Goal: Task Accomplishment & Management: Manage account settings

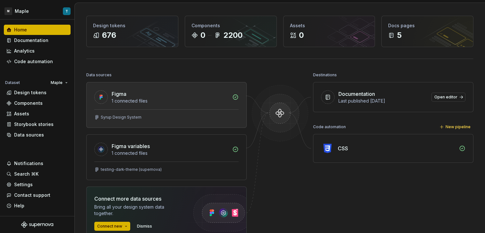
scroll to position [28, 0]
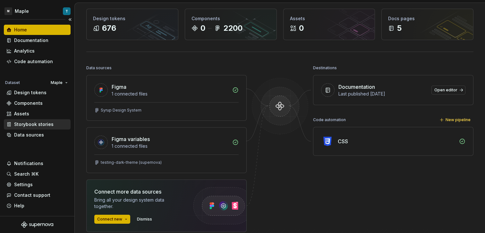
click at [53, 126] on div "Storybook stories" at bounding box center [37, 124] width 62 height 6
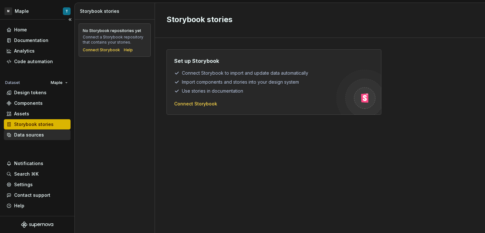
click at [47, 131] on div "Data sources" at bounding box center [37, 135] width 67 height 10
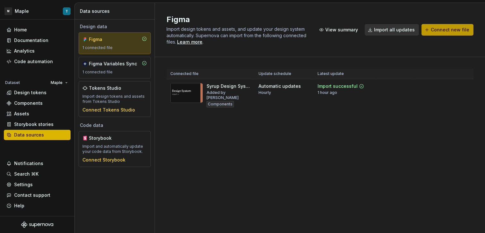
click at [441, 34] on button "Connect new file" at bounding box center [447, 30] width 52 height 12
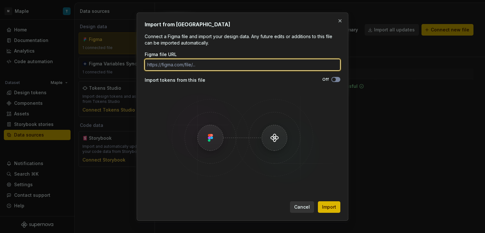
click at [250, 63] on input "Figma file URL" at bounding box center [243, 65] width 196 height 12
paste input "[URL][DOMAIN_NAME]"
type input "[URL][DOMAIN_NAME]"
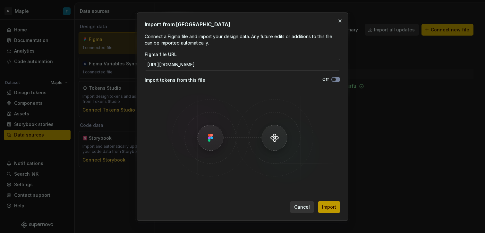
scroll to position [0, 0]
click at [331, 208] on span "Import" at bounding box center [329, 207] width 14 height 6
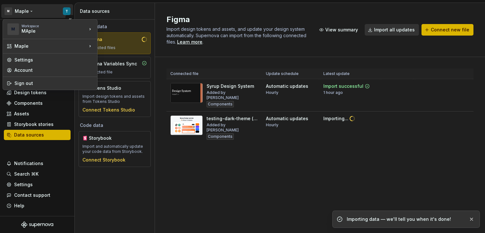
click at [66, 12] on html "M Maple T Home Documentation Analytics Code automation Dataset Maple Design tok…" at bounding box center [242, 116] width 485 height 233
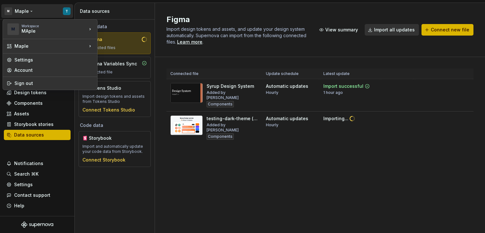
click at [235, 152] on html "M Maple T Home Documentation Analytics Code automation Dataset Maple Design tok…" at bounding box center [242, 116] width 485 height 233
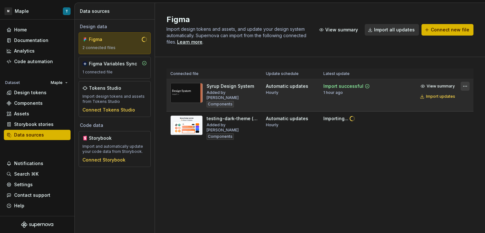
click at [463, 88] on html "M Maple T Home Documentation Analytics Code automation Dataset Maple Design tok…" at bounding box center [242, 116] width 485 height 233
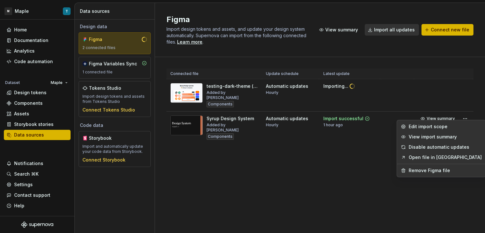
click at [346, 148] on html "M Maple T Home Documentation Analytics Code automation Dataset Maple Design tok…" at bounding box center [242, 116] width 485 height 233
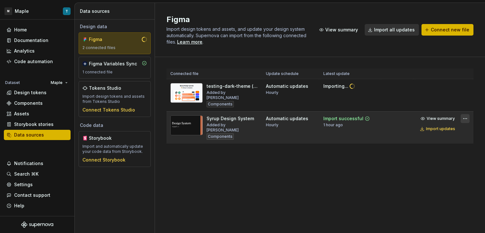
click at [464, 114] on html "M Maple T Home Documentation Analytics Code automation Dataset Maple Design tok…" at bounding box center [242, 116] width 485 height 233
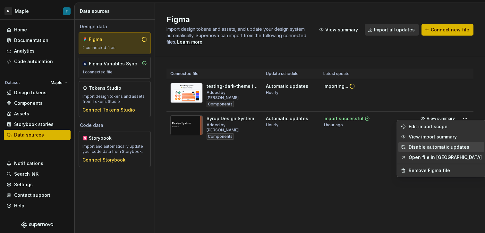
click at [435, 148] on div "Disable automatic updates" at bounding box center [445, 147] width 73 height 6
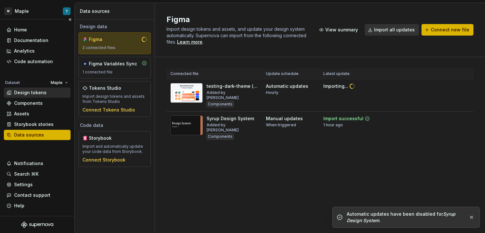
click at [42, 91] on div "Design tokens" at bounding box center [30, 92] width 32 height 6
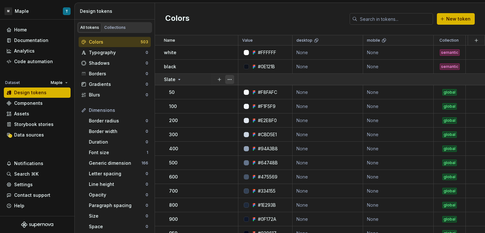
click at [231, 78] on button "button" at bounding box center [229, 79] width 9 height 9
click at [426, 122] on html "M Maple T Home Documentation Analytics Code automation Dataset Maple Design tok…" at bounding box center [242, 116] width 485 height 233
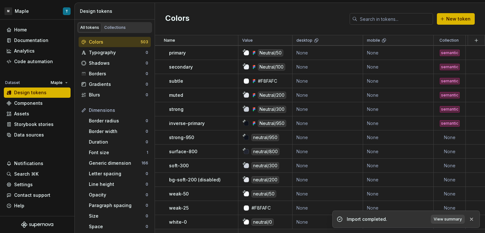
scroll to position [3930, 0]
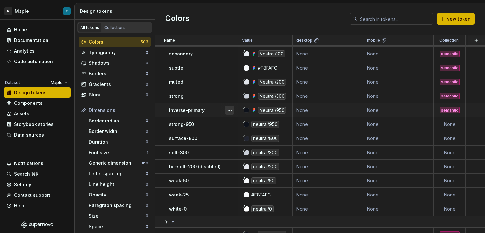
click at [231, 110] on button "button" at bounding box center [229, 110] width 9 height 9
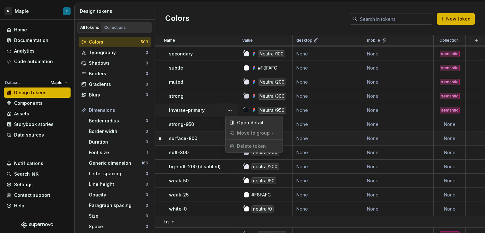
click at [202, 133] on html "M Maple T Home Documentation Analytics Code automation Dataset Maple Design tok…" at bounding box center [242, 116] width 485 height 233
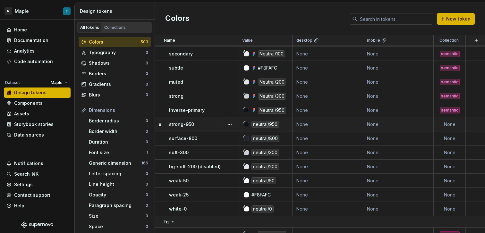
click at [213, 125] on div "strong-950" at bounding box center [203, 124] width 69 height 6
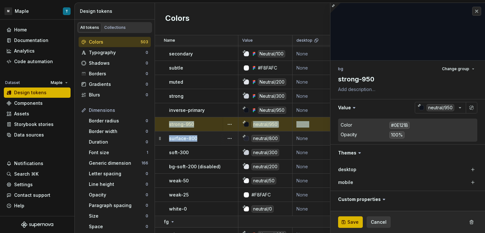
click at [201, 136] on div "surface-800" at bounding box center [203, 138] width 69 height 6
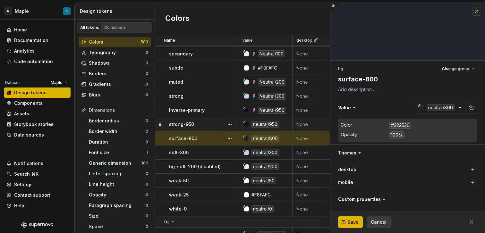
click at [217, 123] on div "strong-950" at bounding box center [203, 124] width 69 height 6
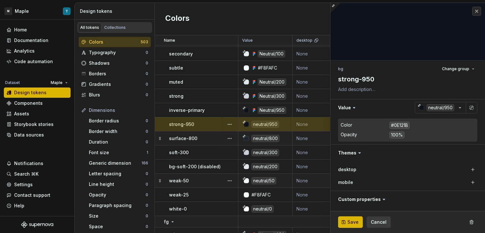
click at [206, 178] on div "weak-50" at bounding box center [203, 181] width 69 height 6
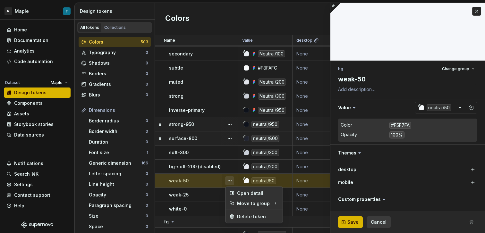
click at [230, 179] on button "button" at bounding box center [229, 180] width 9 height 9
click at [251, 214] on div "Delete token" at bounding box center [258, 217] width 42 height 6
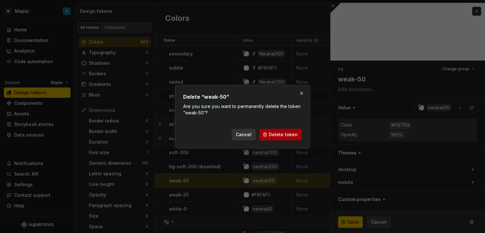
click at [273, 133] on span "Delete token" at bounding box center [283, 134] width 29 height 6
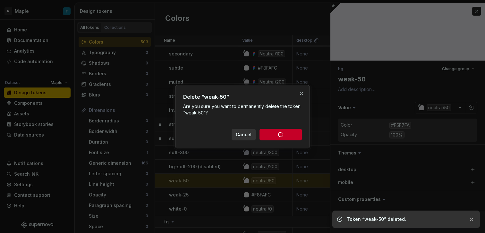
type textarea "*"
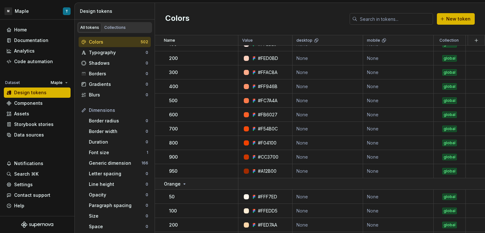
scroll to position [3371, 0]
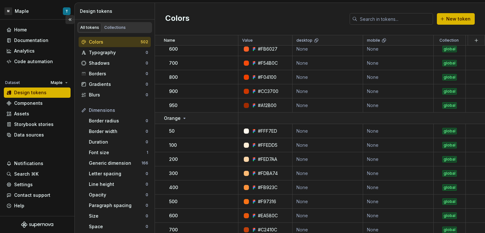
click at [66, 20] on button "Collapse sidebar" at bounding box center [69, 19] width 9 height 9
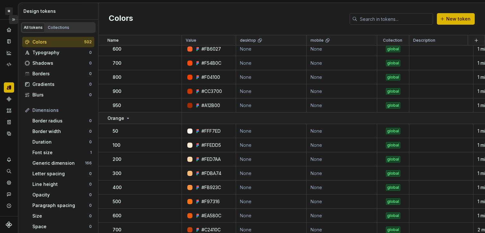
click at [13, 20] on button "Expand sidebar" at bounding box center [13, 19] width 9 height 9
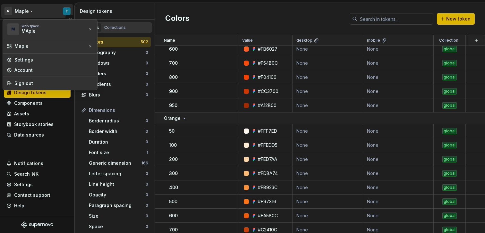
click at [27, 12] on html "M Maple T Home Documentation Analytics Code automation Dataset Maple Design tok…" at bounding box center [242, 116] width 485 height 233
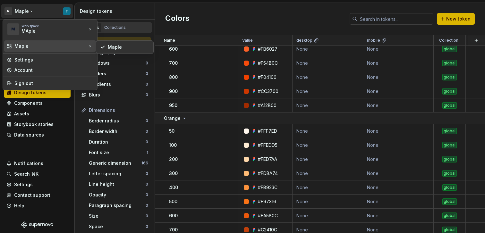
click at [66, 44] on div "Maple" at bounding box center [50, 46] width 72 height 6
click at [109, 48] on div "Maple" at bounding box center [129, 47] width 42 height 6
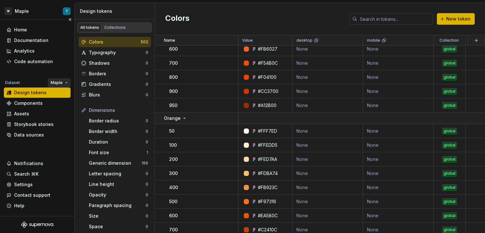
click at [63, 86] on html "M Maple T Home Documentation Analytics Code automation Dataset Maple Design tok…" at bounding box center [242, 116] width 485 height 233
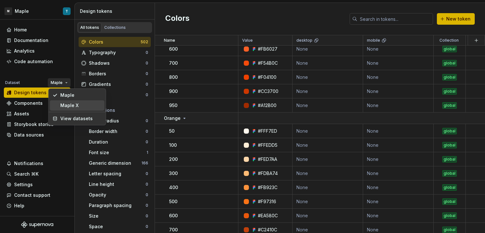
click at [67, 105] on div "Maple X" at bounding box center [81, 105] width 42 height 6
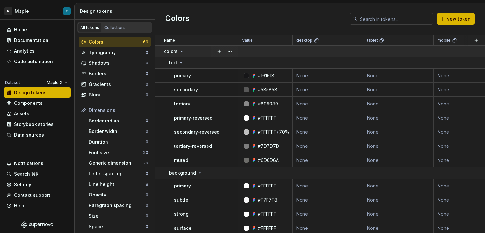
click at [179, 50] on icon at bounding box center [181, 51] width 5 height 5
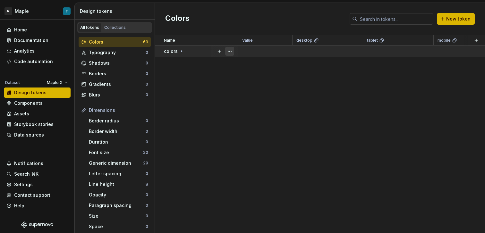
click at [228, 51] on button "button" at bounding box center [229, 51] width 9 height 9
drag, startPoint x: 196, startPoint y: 71, endPoint x: 198, endPoint y: 59, distance: 11.8
click at [196, 71] on html "M Maple T Home Documentation Analytics Code automation Dataset Maple X Design t…" at bounding box center [242, 116] width 485 height 233
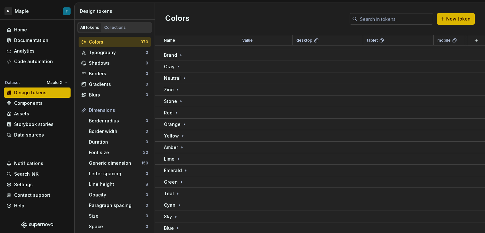
scroll to position [225, 0]
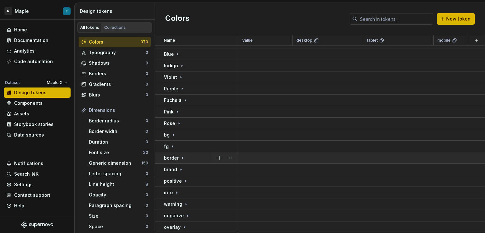
click at [182, 157] on icon at bounding box center [182, 158] width 1 height 2
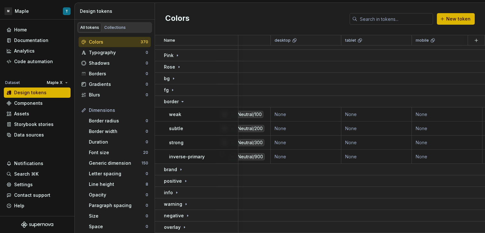
scroll to position [282, 0]
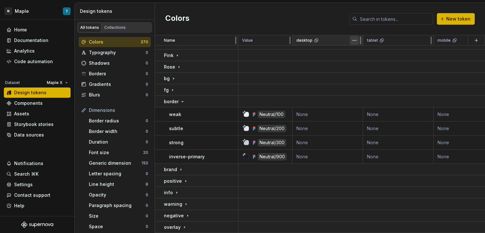
click at [355, 40] on html "M Maple T Home Documentation Analytics Code automation Dataset Maple X Design t…" at bounding box center [242, 116] width 485 height 233
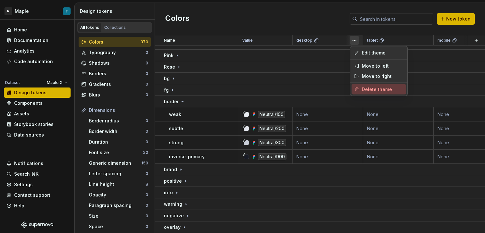
click at [375, 88] on span "Delete theme" at bounding box center [383, 89] width 42 height 6
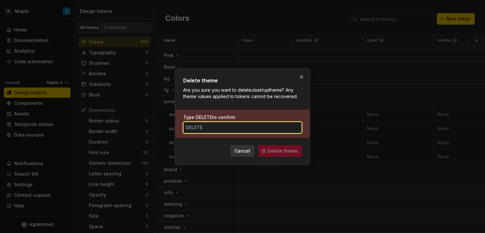
click at [257, 130] on input "Type DELETE to confirm" at bounding box center [242, 128] width 119 height 12
type input "DELETE"
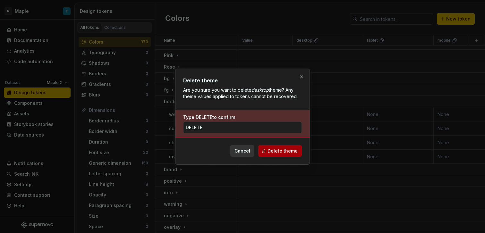
click at [282, 151] on span "Delete theme" at bounding box center [282, 151] width 30 height 6
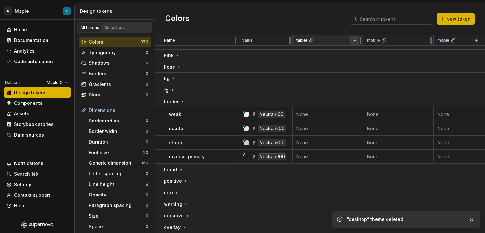
click at [354, 43] on html "M Maple T Home Documentation Analytics Code automation Dataset Maple X Design t…" at bounding box center [242, 116] width 485 height 233
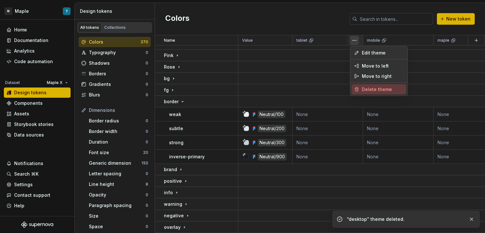
click at [380, 94] on div "Delete theme" at bounding box center [378, 89] width 55 height 10
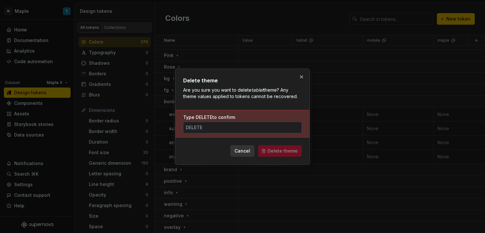
drag, startPoint x: 279, startPoint y: 128, endPoint x: 283, endPoint y: 137, distance: 10.6
click at [279, 128] on input "Type DELETE to confirm" at bounding box center [242, 128] width 119 height 12
paste input "DELETE"
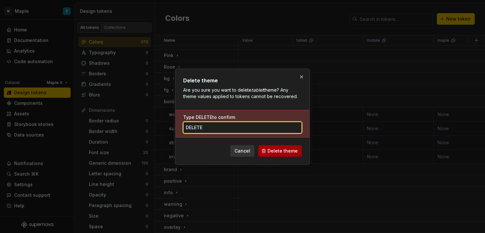
type input "DELETE"
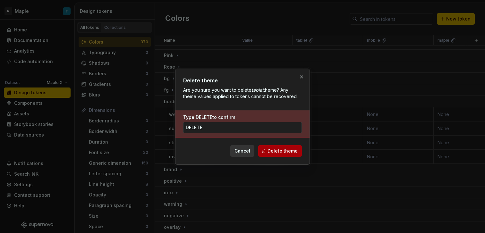
click at [289, 151] on span "Delete theme" at bounding box center [282, 151] width 30 height 6
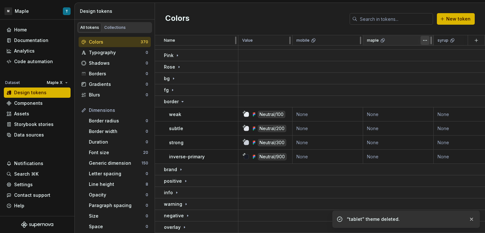
click at [421, 43] on html "M Maple T Home Documentation Analytics Code automation Dataset Maple X Design t…" at bounding box center [242, 116] width 485 height 233
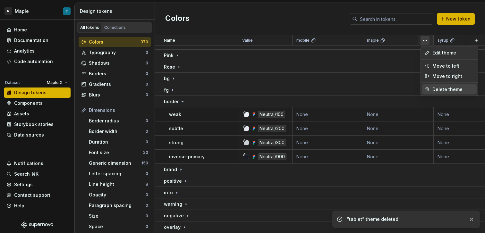
click at [440, 88] on span "Delete theme" at bounding box center [453, 89] width 42 height 6
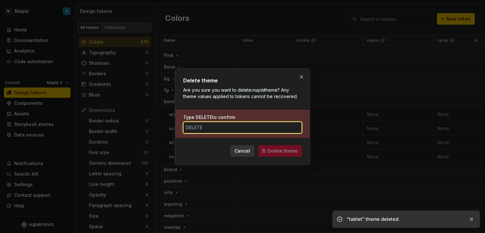
click at [282, 123] on input "Type DELETE to confirm" at bounding box center [242, 128] width 119 height 12
paste input "DELETE"
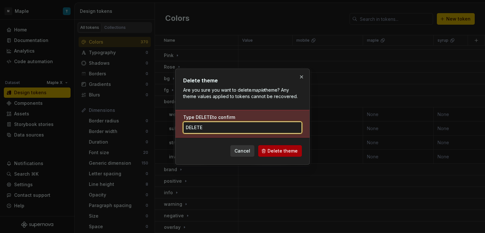
type input "DELETE"
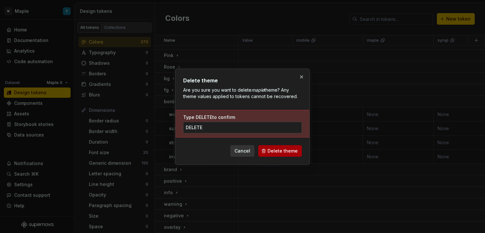
click at [292, 155] on button "Delete theme" at bounding box center [280, 151] width 44 height 12
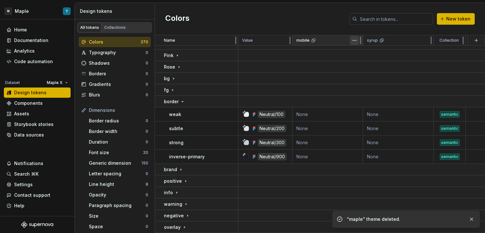
click at [352, 43] on html "M Maple T Home Documentation Analytics Code automation Dataset Maple X Design t…" at bounding box center [242, 116] width 485 height 233
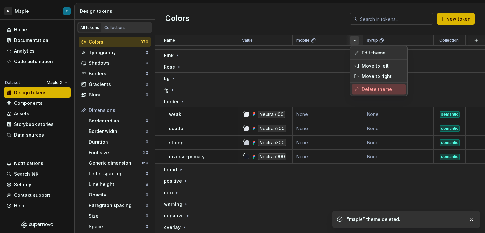
click at [373, 91] on span "Delete theme" at bounding box center [383, 89] width 42 height 6
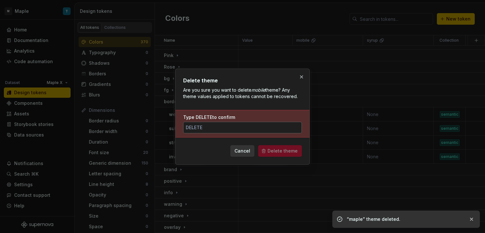
click at [280, 132] on input "Type DELETE to confirm" at bounding box center [242, 128] width 119 height 12
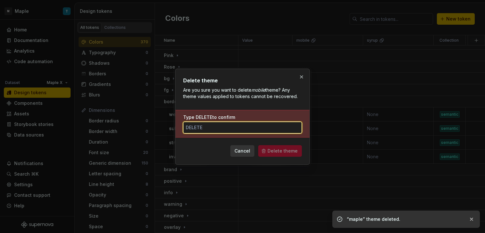
paste input "DELETE"
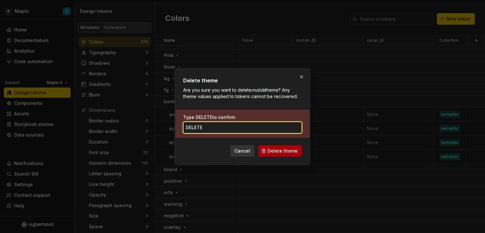
type input "DELETE"
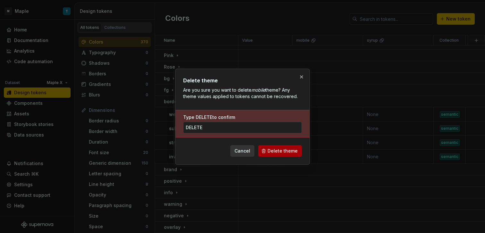
click at [287, 150] on span "Delete theme" at bounding box center [282, 151] width 30 height 6
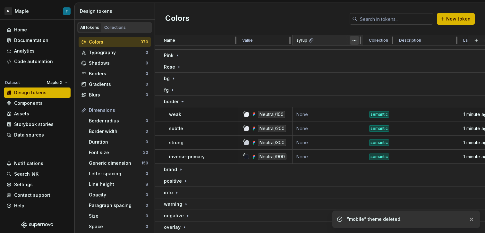
click at [352, 42] on html "M Maple T Home Documentation Analytics Code automation Dataset Maple X Design t…" at bounding box center [242, 116] width 485 height 233
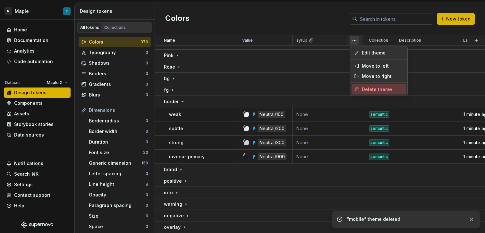
click at [367, 90] on span "Delete theme" at bounding box center [383, 89] width 42 height 6
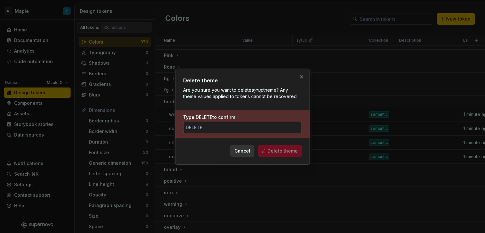
click at [281, 126] on input "Type DELETE to confirm" at bounding box center [242, 128] width 119 height 12
paste input "DELETE"
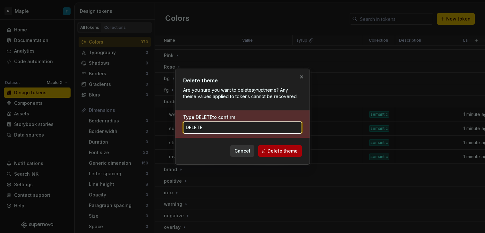
type input "DELETE"
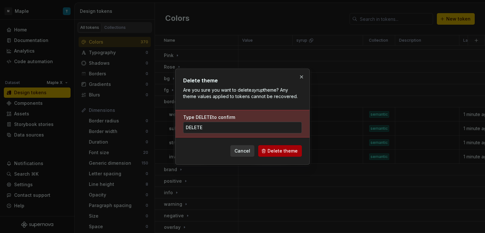
click at [290, 153] on span "Delete theme" at bounding box center [282, 151] width 30 height 6
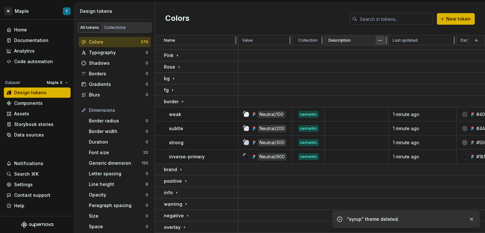
click at [377, 41] on html "M Maple T Home Documentation Analytics Code automation Dataset Maple X Design t…" at bounding box center [242, 116] width 485 height 233
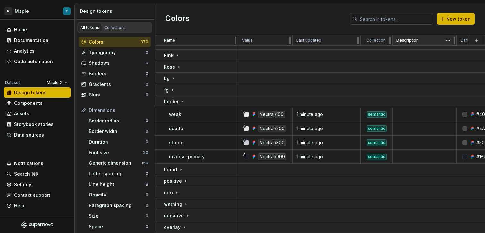
drag, startPoint x: 460, startPoint y: 43, endPoint x: 441, endPoint y: 45, distance: 19.0
click at [432, 44] on tr "Name Value Last updated Collection Description Dark Light" at bounding box center [385, 40] width 460 height 10
drag, startPoint x: 461, startPoint y: 41, endPoint x: 456, endPoint y: 41, distance: 4.8
click at [456, 41] on tr "Name Value Last updated Collection Description Dark Light" at bounding box center [385, 40] width 460 height 10
click at [456, 41] on div at bounding box center [454, 40] width 5 height 10
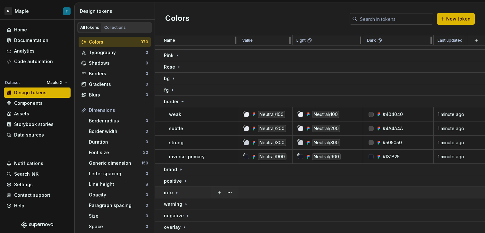
click at [359, 189] on td at bounding box center [426, 193] width 377 height 12
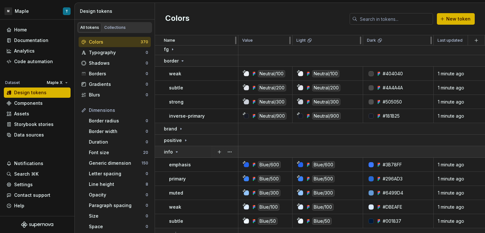
scroll to position [335, 0]
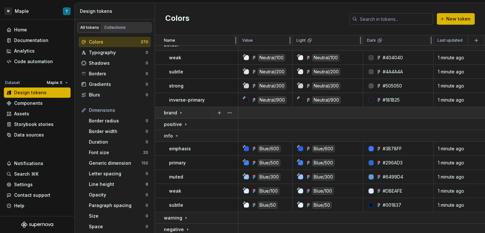
click at [185, 111] on div "brand" at bounding box center [201, 113] width 74 height 6
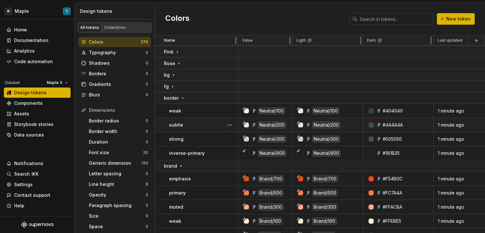
scroll to position [264, 0]
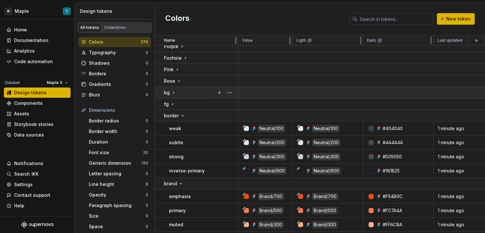
click at [197, 89] on td "bg" at bounding box center [196, 93] width 83 height 12
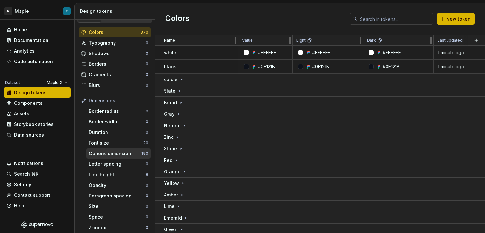
scroll to position [17, 0]
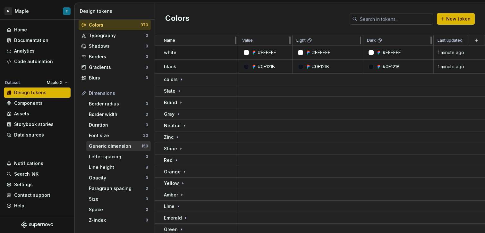
click at [112, 146] on div "Generic dimension" at bounding box center [115, 146] width 53 height 6
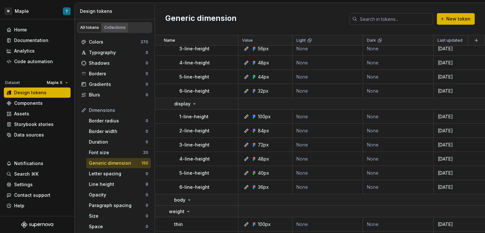
click at [118, 26] on div "Collections" at bounding box center [114, 27] width 21 height 5
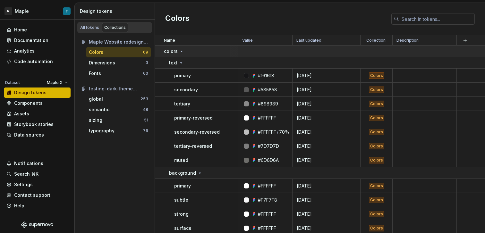
click at [226, 51] on div "colors" at bounding box center [201, 51] width 74 height 6
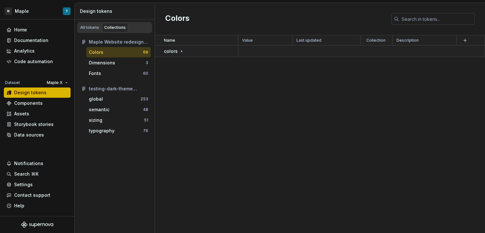
click at [134, 43] on div "Maple Website redesign 2025" at bounding box center [118, 42] width 59 height 6
click at [38, 133] on div "Data sources" at bounding box center [29, 135] width 30 height 6
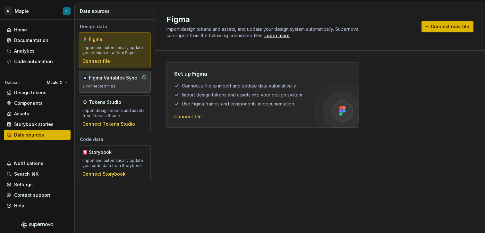
click at [127, 85] on div "2 connected files" at bounding box center [114, 86] width 64 height 5
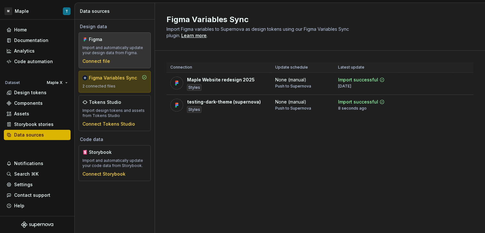
click at [121, 52] on div "Import and automatically update your design data from Figma." at bounding box center [114, 50] width 64 height 10
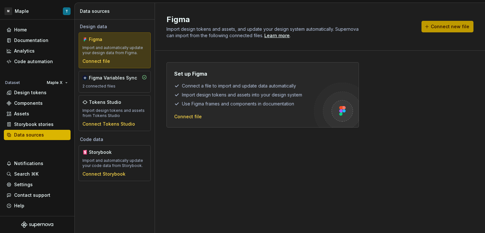
click at [441, 30] on button "Connect new file" at bounding box center [447, 27] width 52 height 12
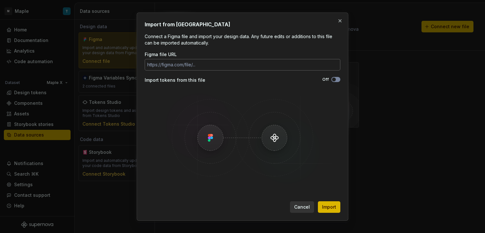
click at [275, 68] on input "Figma file URL" at bounding box center [243, 65] width 196 height 12
type input "DELETE"
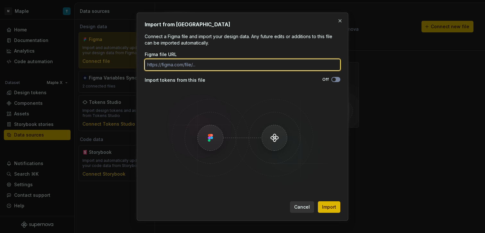
click at [283, 61] on input "Figma file URL" at bounding box center [243, 65] width 196 height 12
paste input "[URL][DOMAIN_NAME]"
type input "[URL][DOMAIN_NAME]"
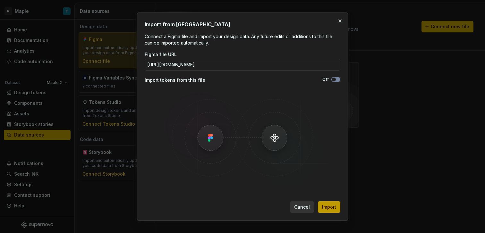
click at [322, 212] on button "Import" at bounding box center [329, 207] width 22 height 12
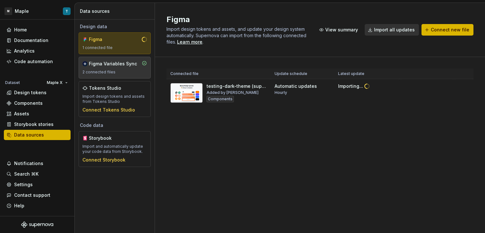
click at [127, 65] on div "Figma Variables Sync" at bounding box center [113, 64] width 48 height 6
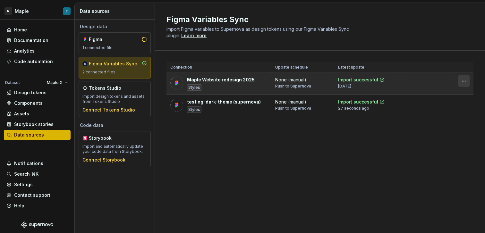
click at [463, 83] on html "M Maple T Home Documentation Analytics Code automation Dataset Maple X Design t…" at bounding box center [242, 116] width 485 height 233
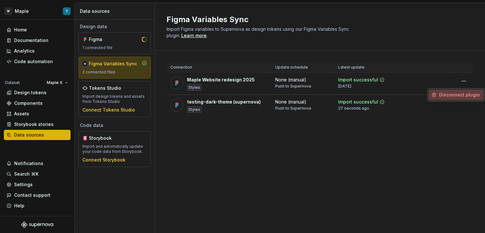
click at [462, 97] on div "Disconnect plugin" at bounding box center [460, 95] width 42 height 6
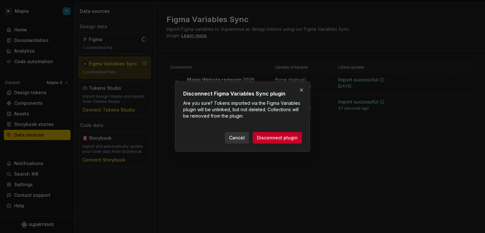
click at [284, 139] on span "Disconnect plugin" at bounding box center [277, 138] width 41 height 6
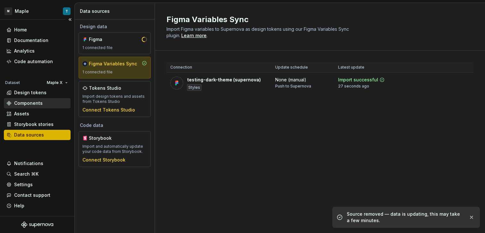
click at [51, 107] on div "Components" at bounding box center [37, 103] width 67 height 10
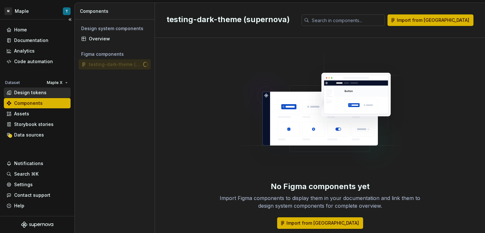
click at [45, 92] on div "Design tokens" at bounding box center [37, 92] width 62 height 6
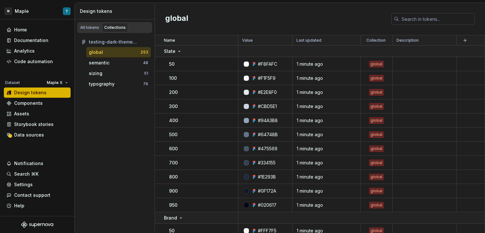
click at [135, 50] on div "global" at bounding box center [115, 52] width 52 height 6
click at [111, 61] on div "semantic" at bounding box center [116, 63] width 54 height 6
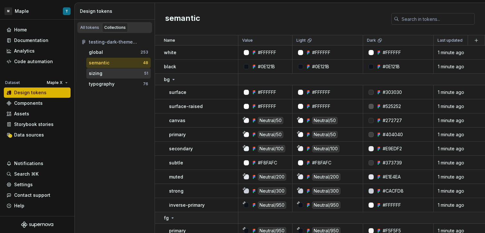
click at [127, 74] on div "sizing" at bounding box center [116, 73] width 55 height 6
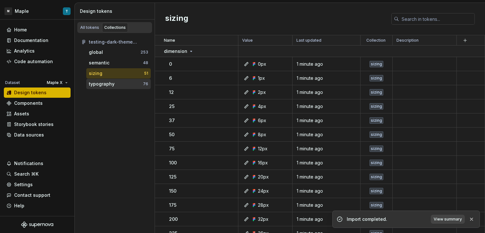
click at [129, 85] on div "typography" at bounding box center [116, 84] width 54 height 6
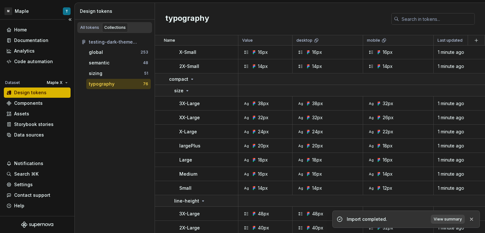
scroll to position [570, 0]
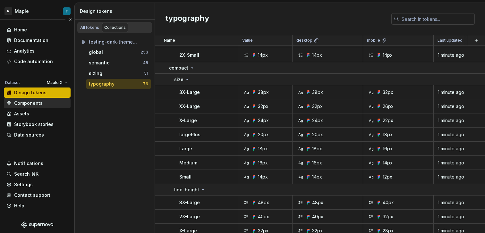
click at [45, 105] on div "Components" at bounding box center [37, 103] width 62 height 6
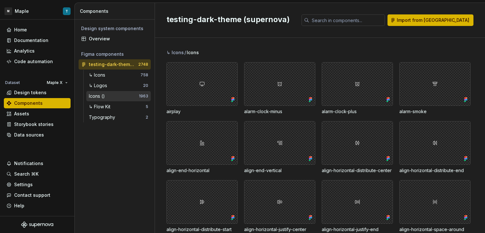
click at [116, 95] on div "Icons ()" at bounding box center [114, 96] width 50 height 6
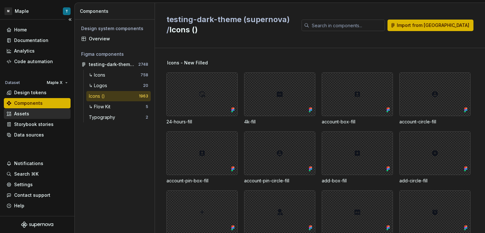
click at [31, 115] on div "Assets" at bounding box center [37, 114] width 62 height 6
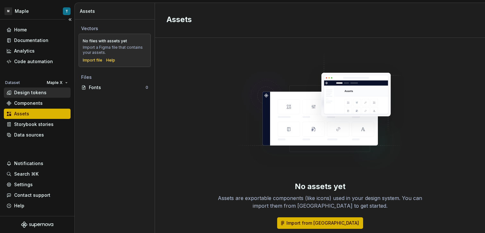
click at [42, 94] on div "Design tokens" at bounding box center [30, 92] width 32 height 6
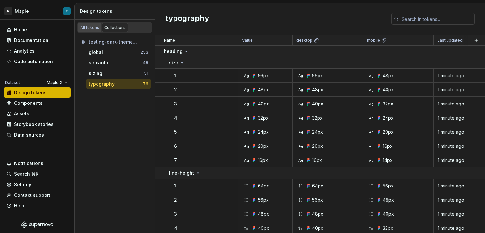
click at [89, 26] on div "All tokens" at bounding box center [89, 27] width 19 height 5
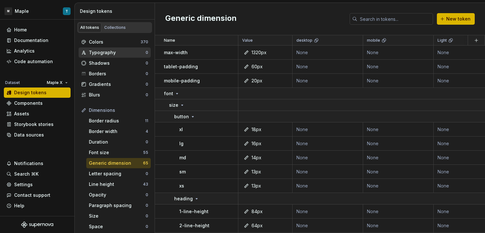
click at [117, 48] on div "Typography 0" at bounding box center [115, 52] width 72 height 10
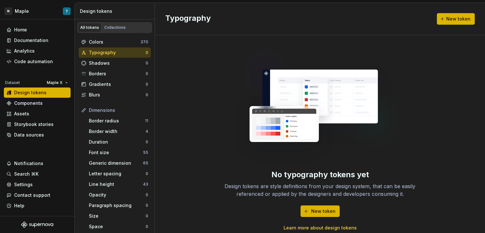
click at [338, 228] on link "Learn more about design tokens" at bounding box center [319, 228] width 73 height 6
click at [44, 107] on div "Components" at bounding box center [37, 103] width 67 height 10
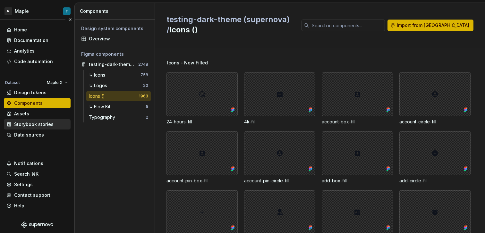
click at [52, 123] on div "Storybook stories" at bounding box center [37, 124] width 62 height 6
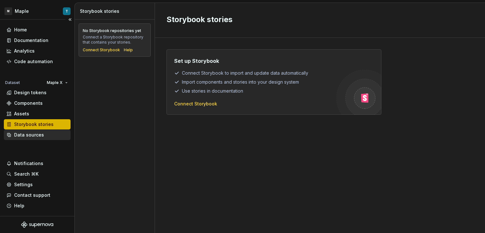
click at [52, 134] on div "Data sources" at bounding box center [37, 135] width 62 height 6
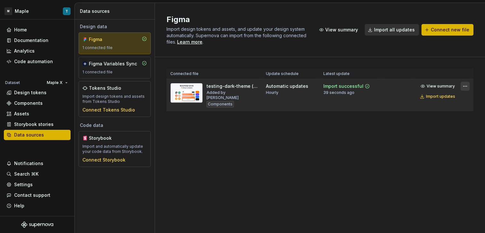
click at [463, 87] on html "M Maple T Home Documentation Analytics Code automation Dataset Maple X Design t…" at bounding box center [242, 116] width 485 height 233
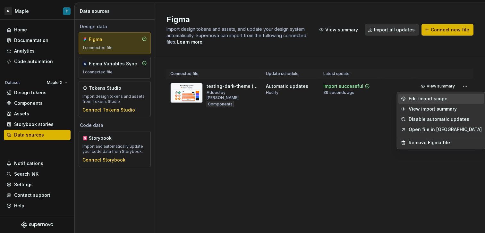
click at [444, 101] on div "Edit import scope" at bounding box center [445, 99] width 73 height 6
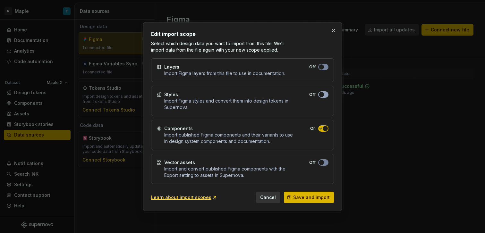
click at [324, 96] on button "Off" at bounding box center [323, 94] width 10 height 6
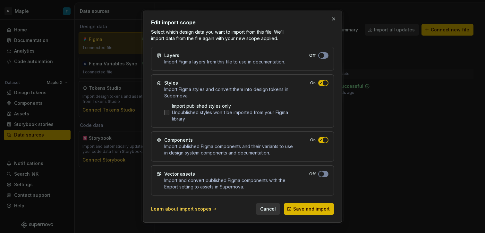
click at [216, 112] on div "Unpublished styles won't be imported from your Figma library" at bounding box center [233, 115] width 122 height 13
click at [316, 208] on span "Save and import" at bounding box center [311, 209] width 37 height 6
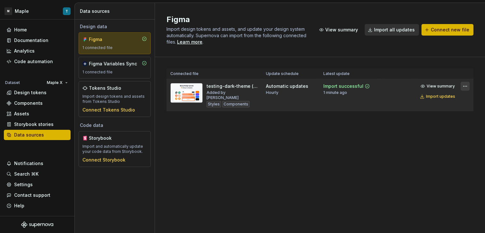
click at [463, 87] on html "M Maple T Home Documentation Analytics Code automation Dataset Maple X Design t…" at bounding box center [242, 116] width 485 height 233
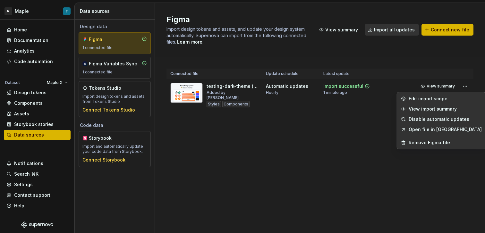
click at [366, 126] on html "M Maple T Home Documentation Analytics Code automation Dataset Maple X Design t…" at bounding box center [242, 116] width 485 height 233
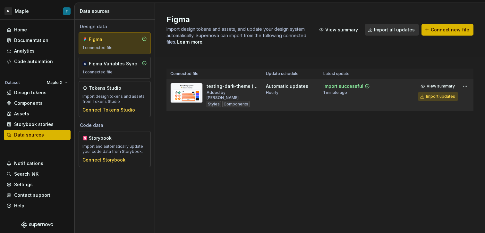
click at [441, 97] on div "Import updates" at bounding box center [440, 96] width 29 height 5
click at [442, 97] on div "Import updates" at bounding box center [440, 96] width 29 height 5
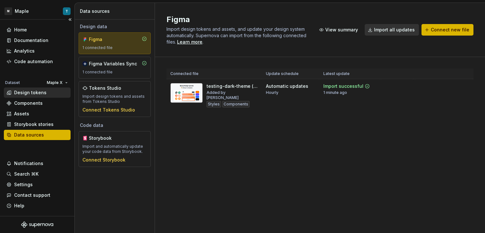
click at [55, 94] on div "Design tokens" at bounding box center [37, 92] width 62 height 6
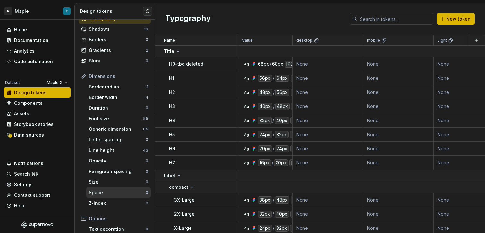
scroll to position [28, 0]
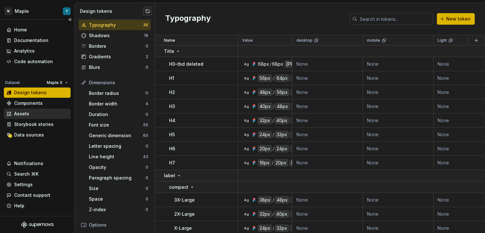
click at [27, 112] on div "Assets" at bounding box center [21, 114] width 15 height 6
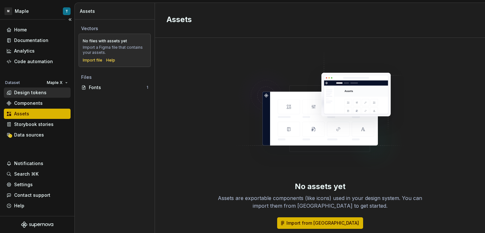
click at [40, 93] on div "Design tokens" at bounding box center [30, 92] width 32 height 6
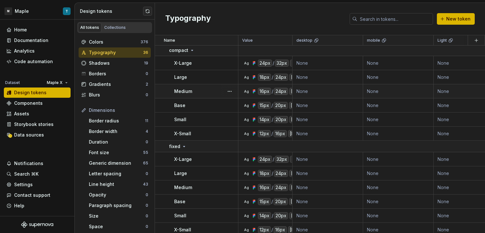
scroll to position [405, 0]
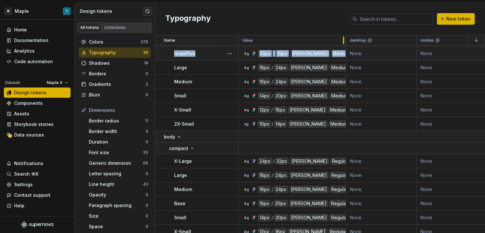
drag, startPoint x: 292, startPoint y: 42, endPoint x: 333, endPoint y: 50, distance: 42.1
click at [333, 50] on table "Name Value desktop mobile Light Dark Last updated Collection Description 3X-Lar…" at bounding box center [482, 35] width 655 height 599
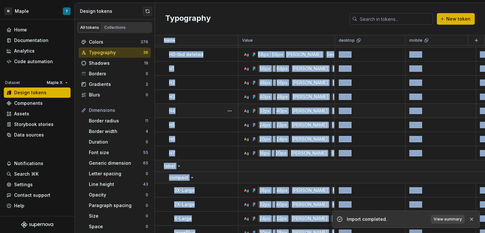
scroll to position [0, 0]
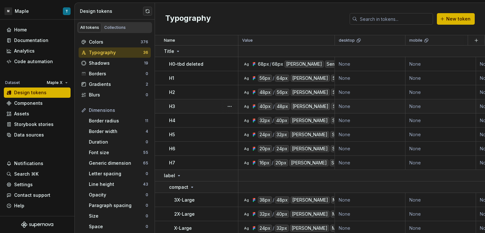
click at [355, 112] on td "None" at bounding box center [370, 106] width 71 height 14
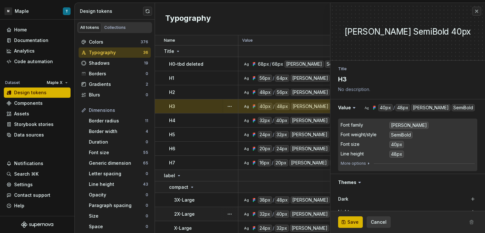
type textarea "*"
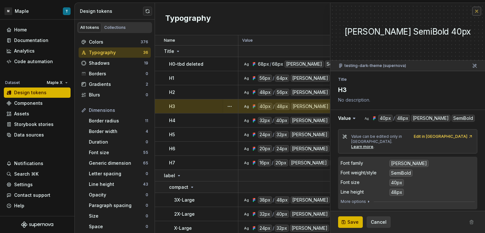
click at [472, 13] on button "button" at bounding box center [476, 11] width 9 height 9
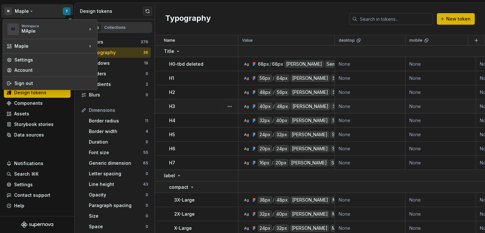
click at [66, 12] on html "M Maple T Home Documentation Analytics Code automation Dataset Maple X Design t…" at bounding box center [242, 116] width 485 height 233
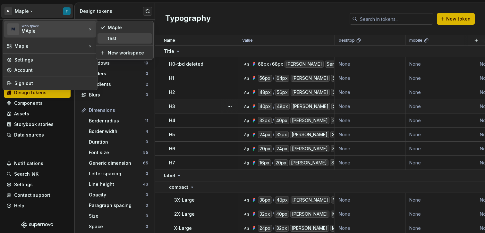
click at [111, 37] on div "test" at bounding box center [129, 38] width 42 height 6
